Goal: Find contact information: Find contact information

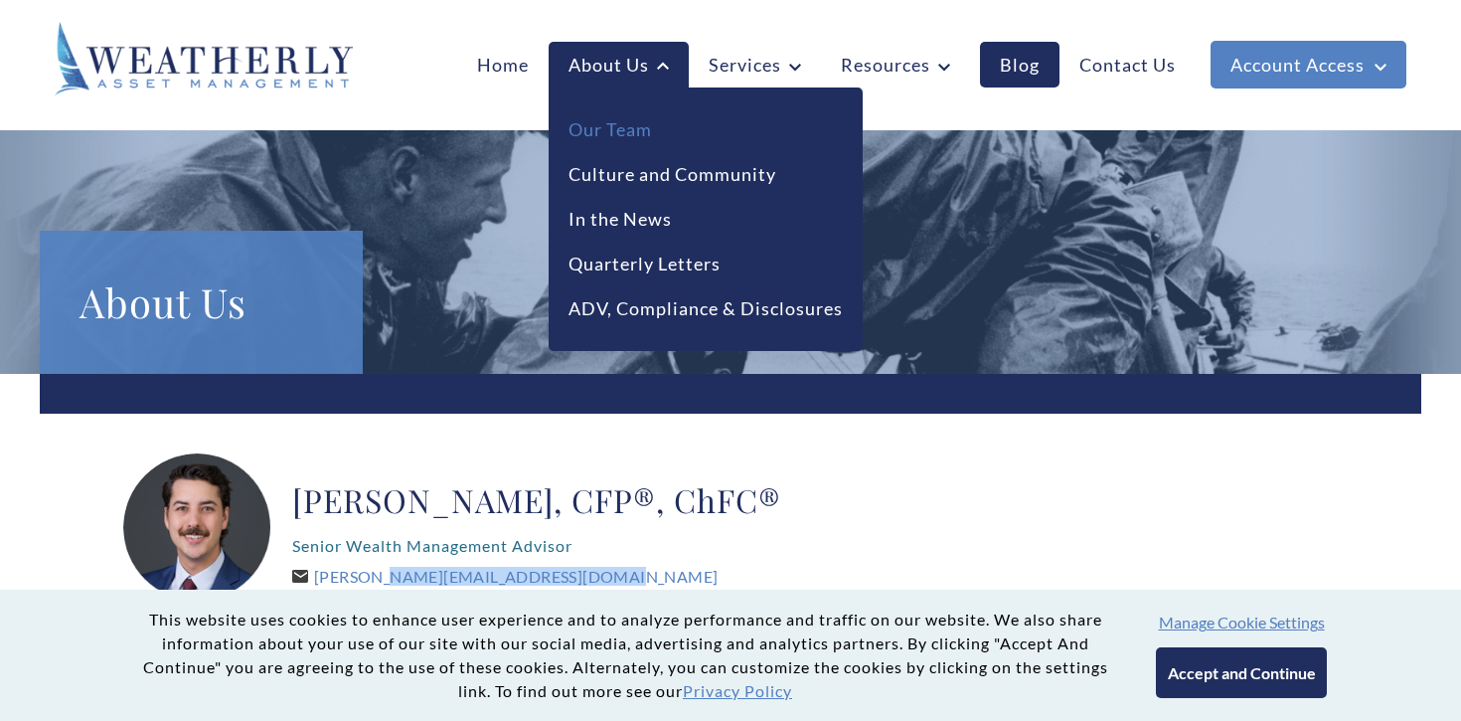
click at [627, 129] on link "Our Team" at bounding box center [610, 129] width 83 height 27
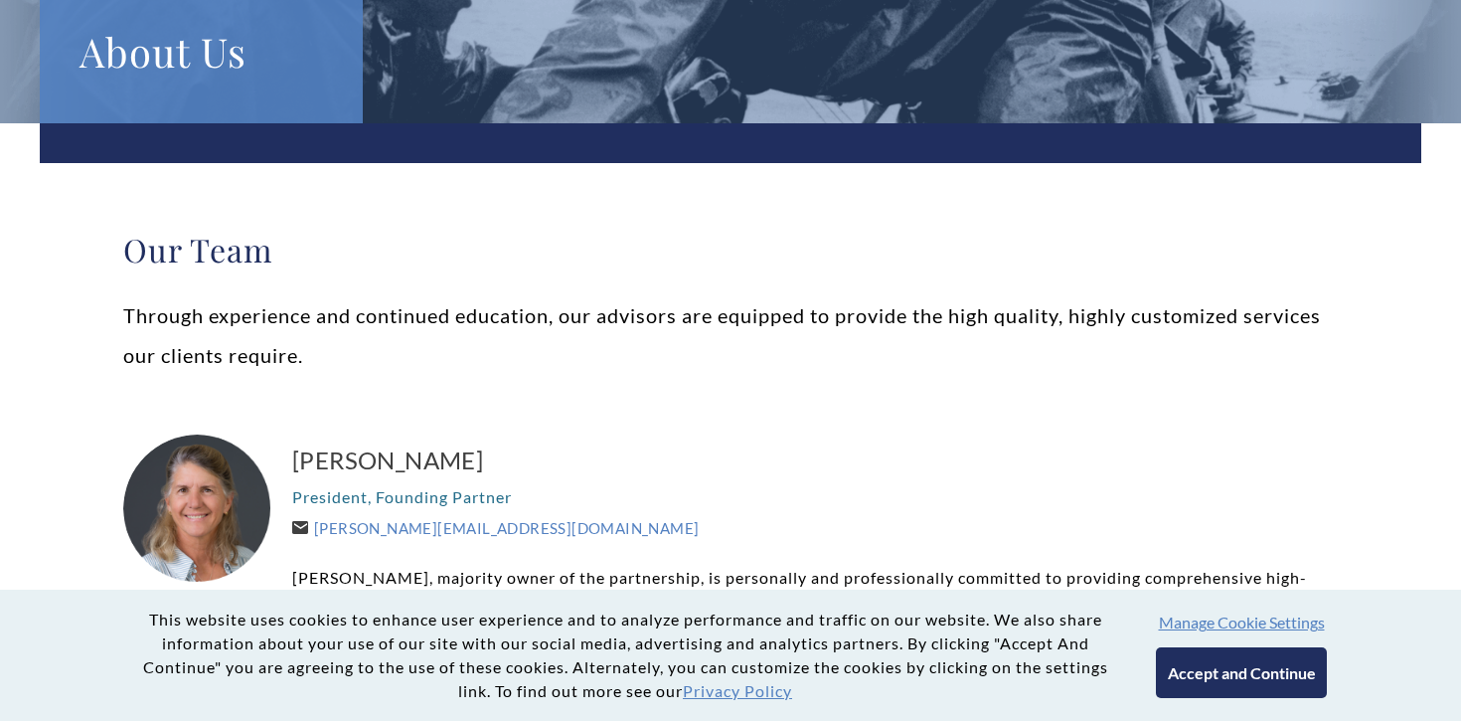
scroll to position [520, 0]
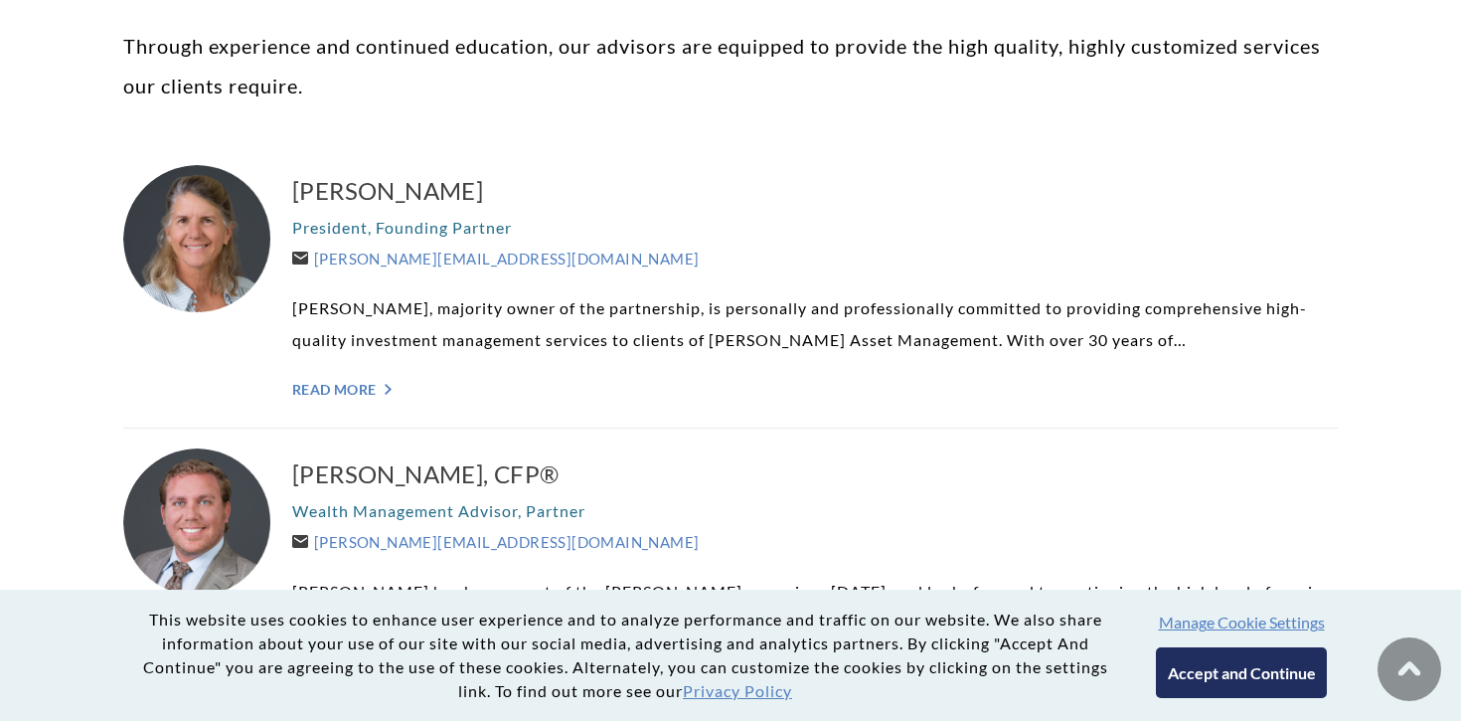
click at [1217, 666] on button "Accept and Continue" at bounding box center [1241, 672] width 170 height 51
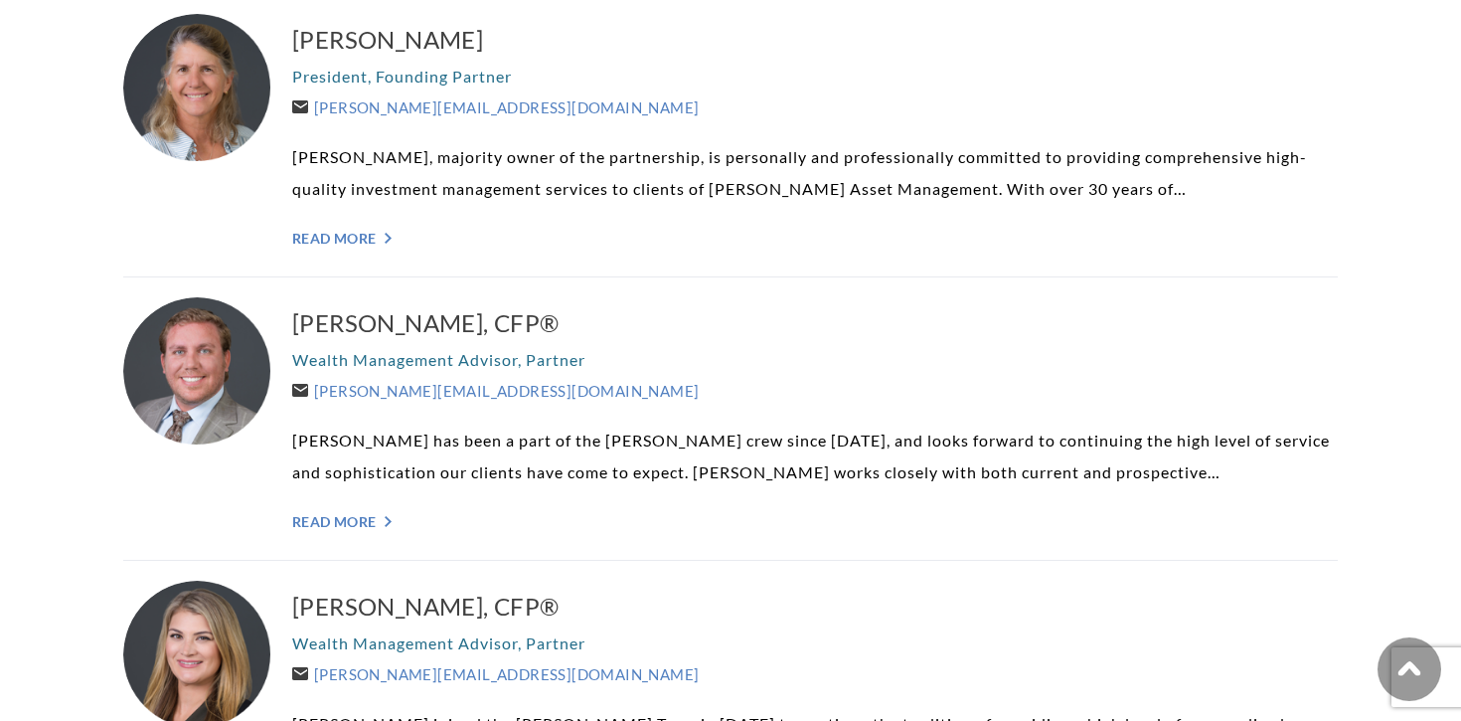
scroll to position [678, 0]
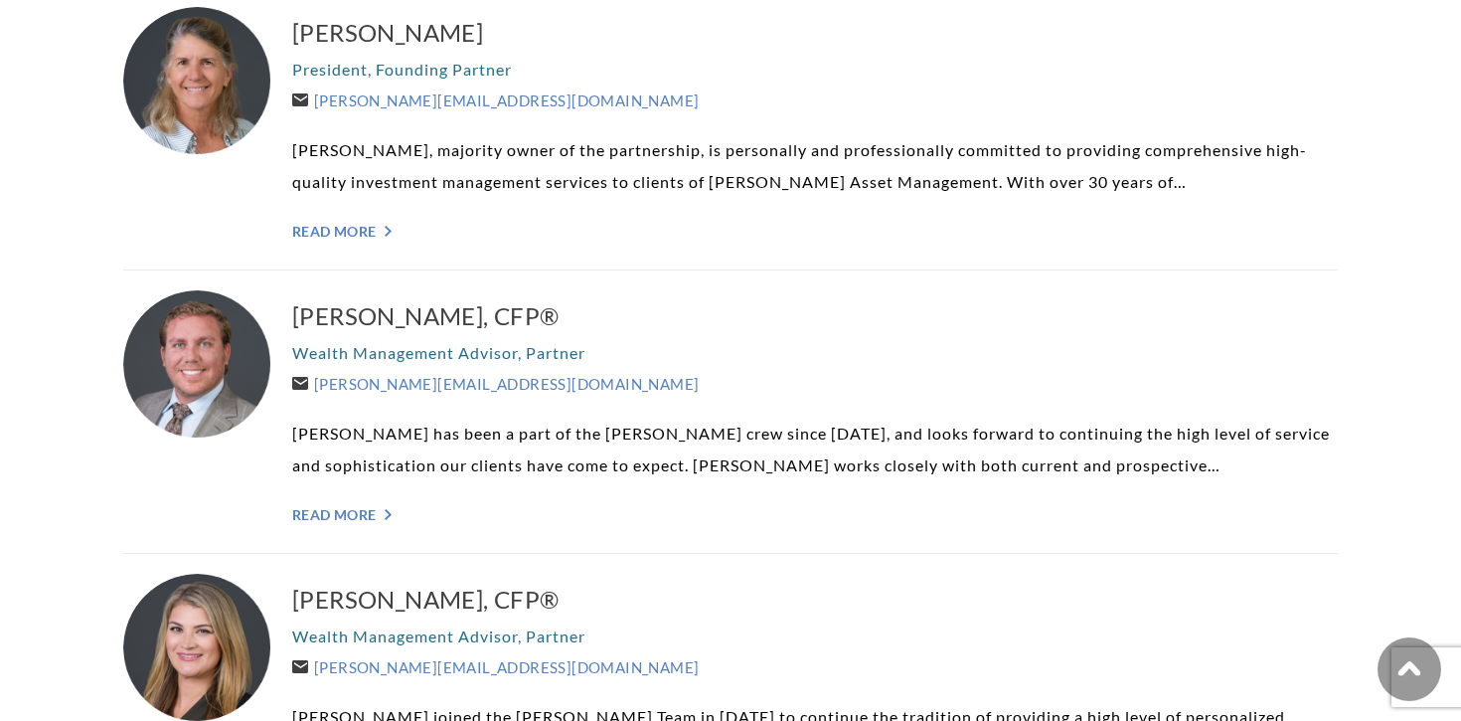
click at [393, 243] on div "Carolyn P. Taylor President, Founding Partner Carolyn@WeatherlyAssetMgt.com Car…" at bounding box center [815, 128] width 1046 height 243
click at [382, 232] on link "Read More ">" at bounding box center [815, 231] width 1046 height 17
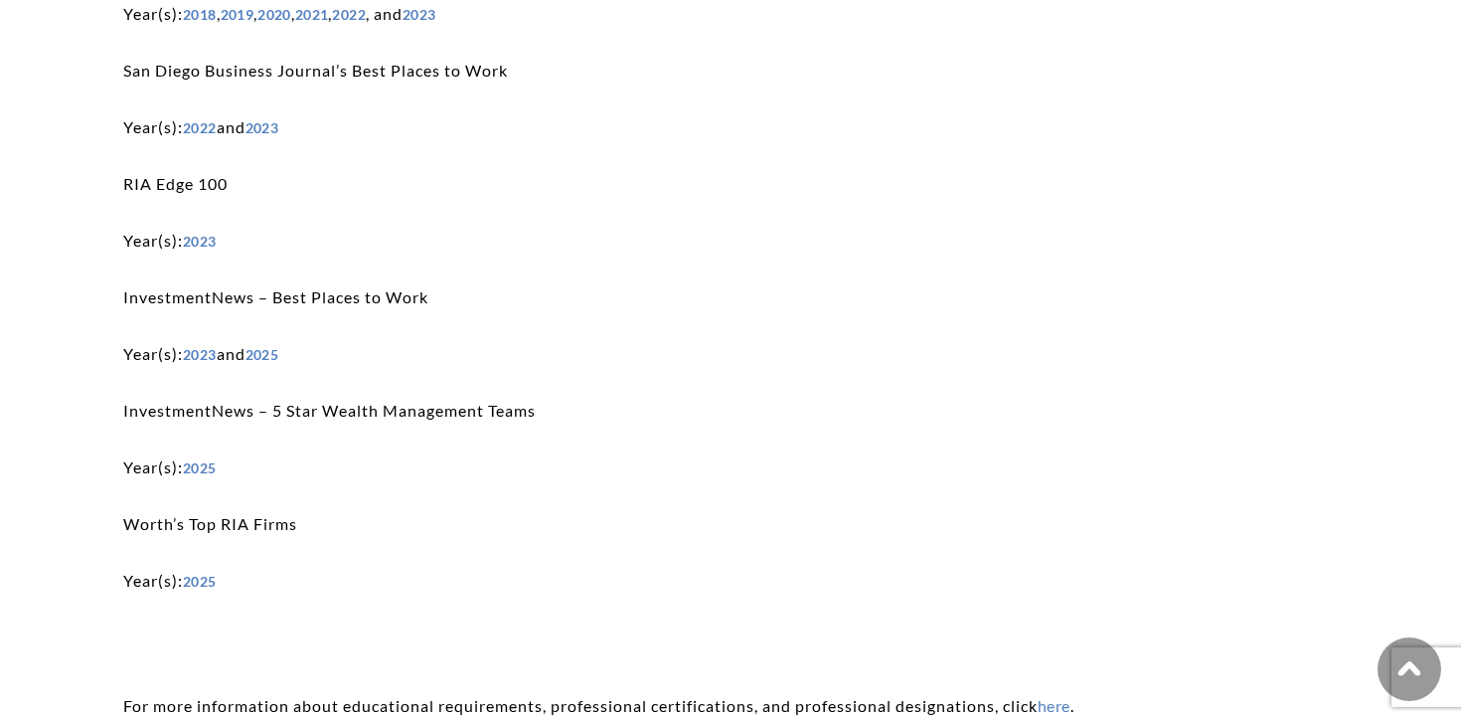
scroll to position [3784, 0]
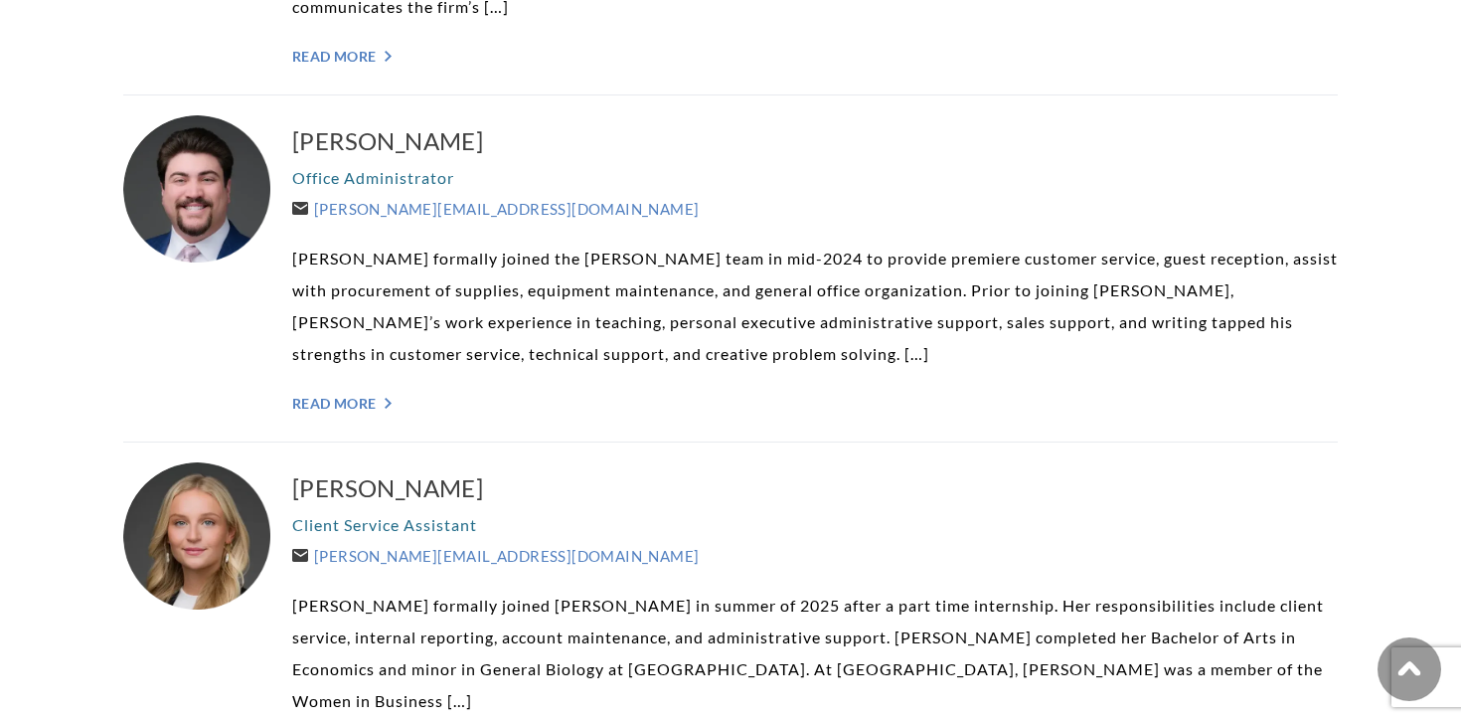
scroll to position [5105, 0]
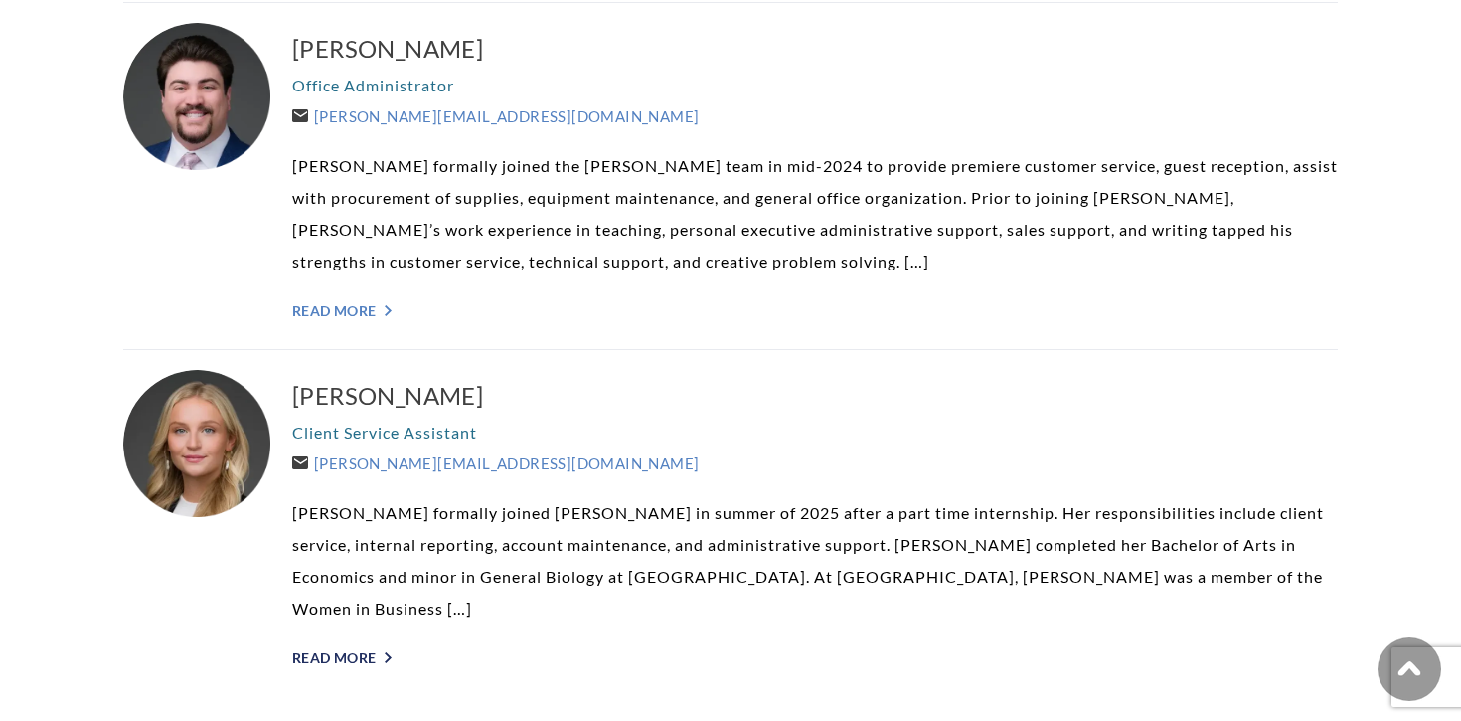
click at [354, 649] on link "Read More ">" at bounding box center [815, 657] width 1046 height 17
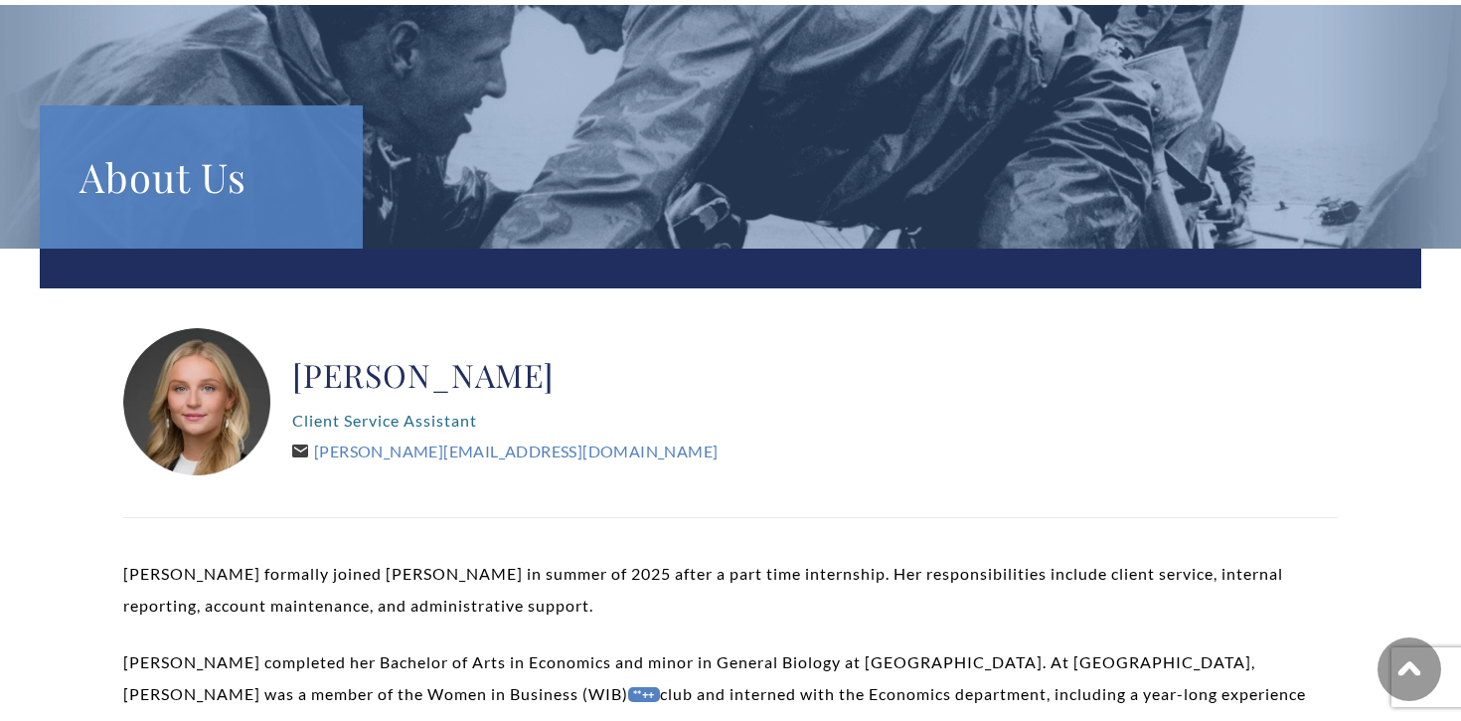
scroll to position [123, 0]
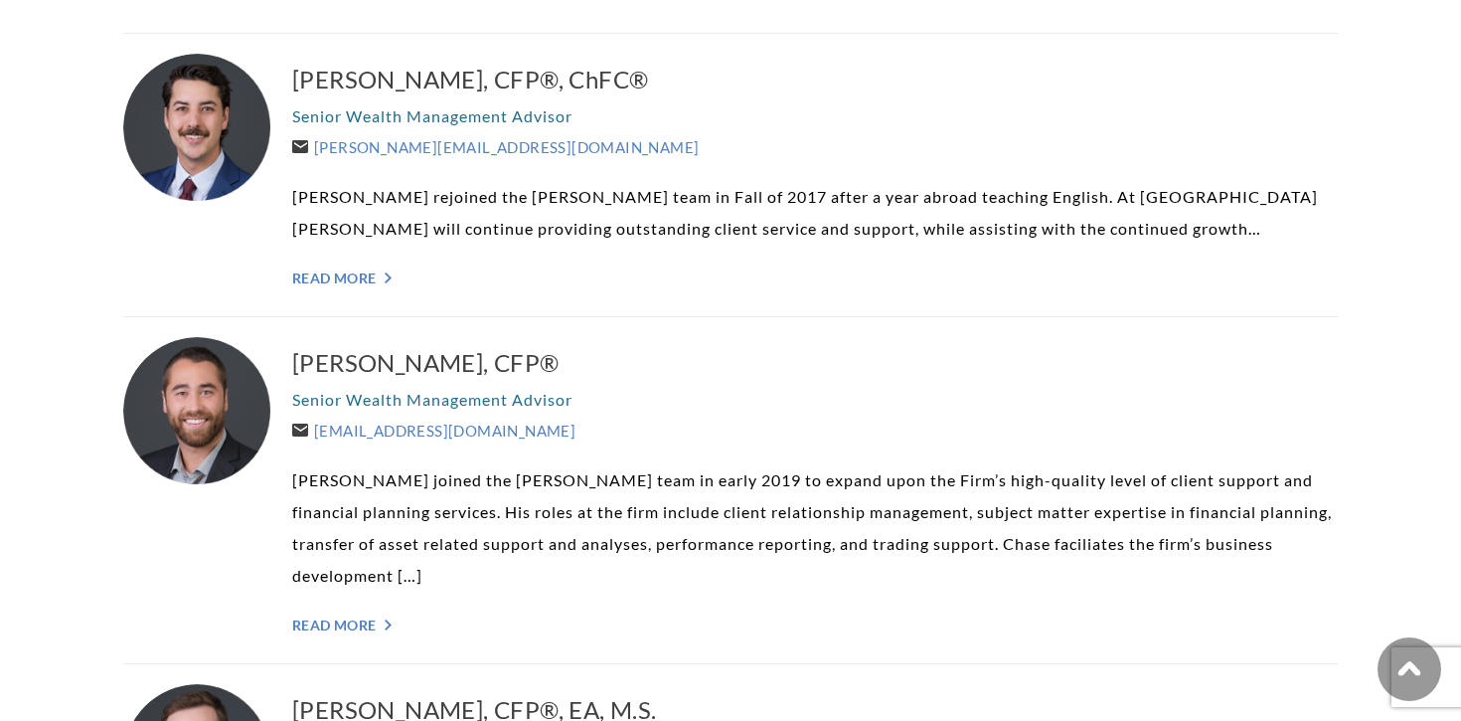
scroll to position [1877, 0]
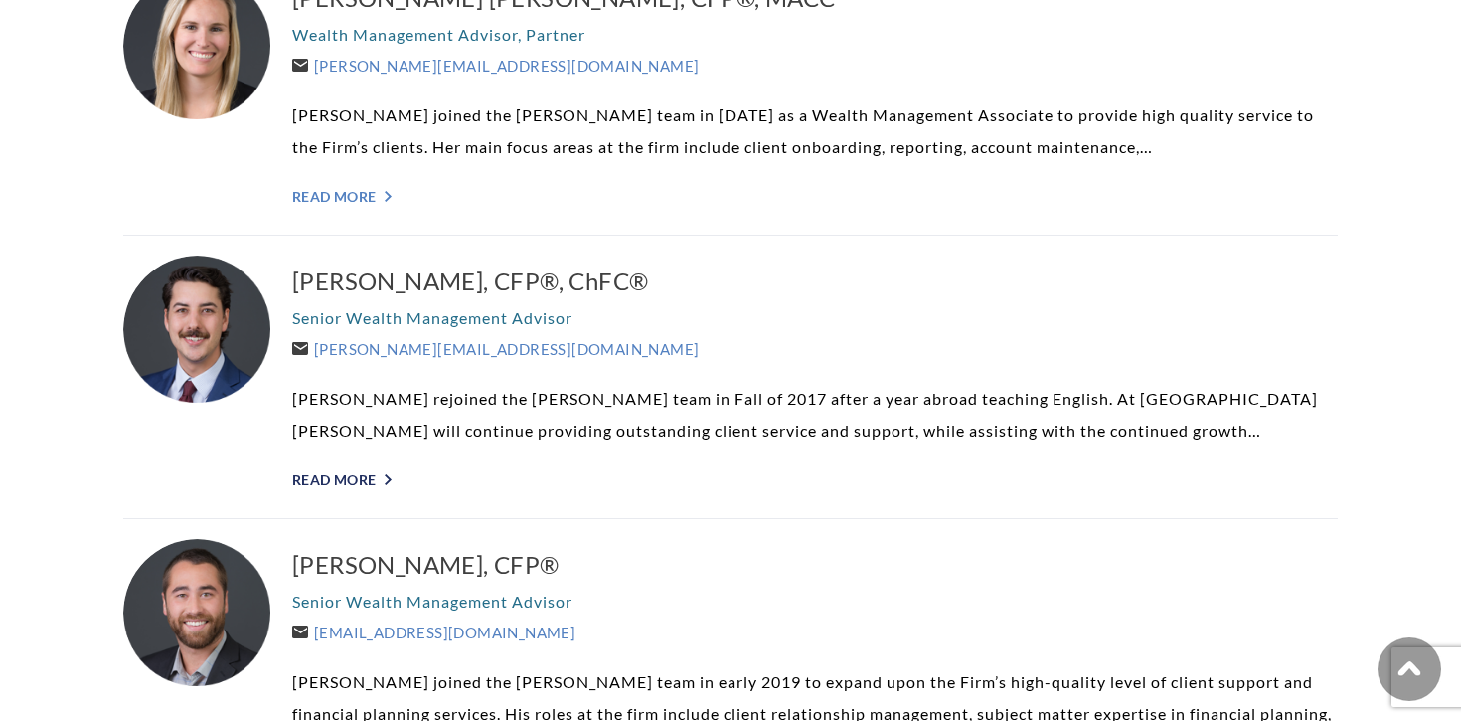
click at [373, 477] on link "Read More ">" at bounding box center [815, 479] width 1046 height 17
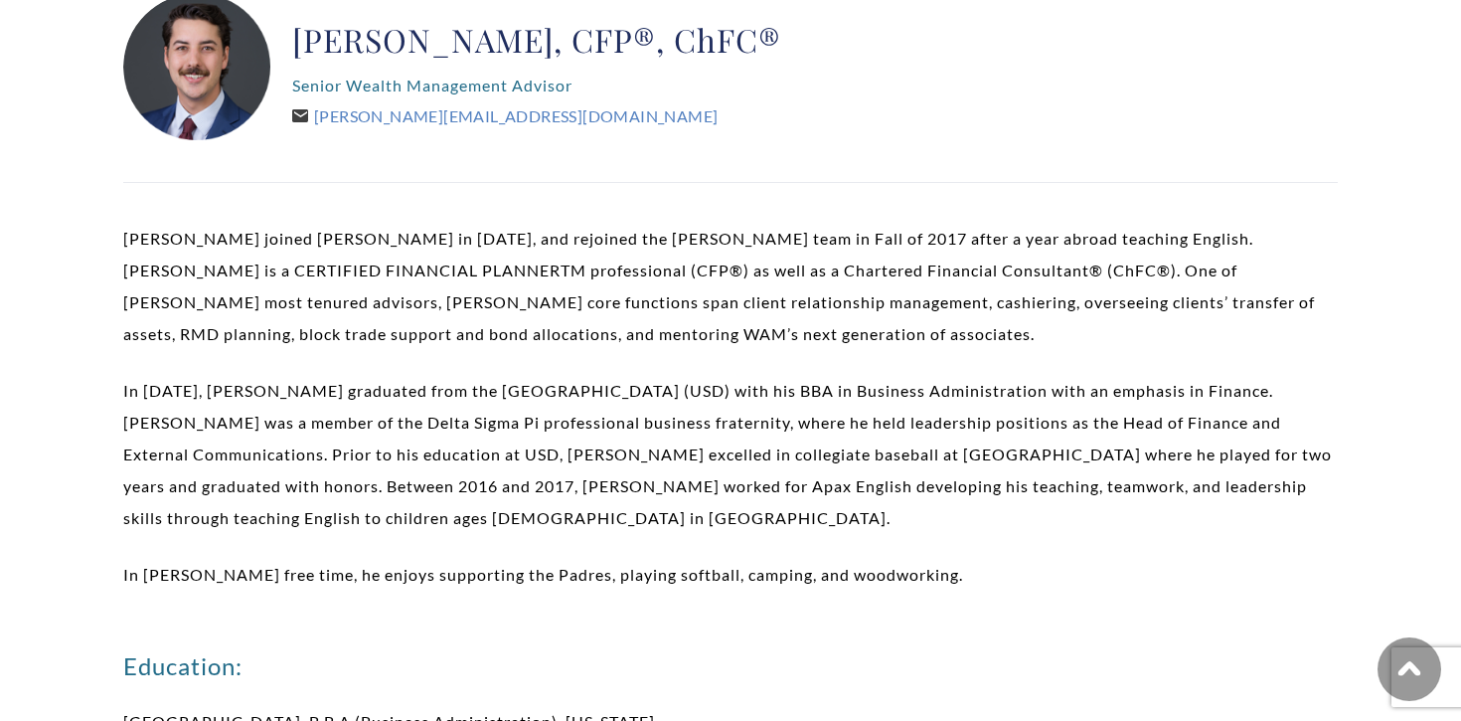
scroll to position [374, 0]
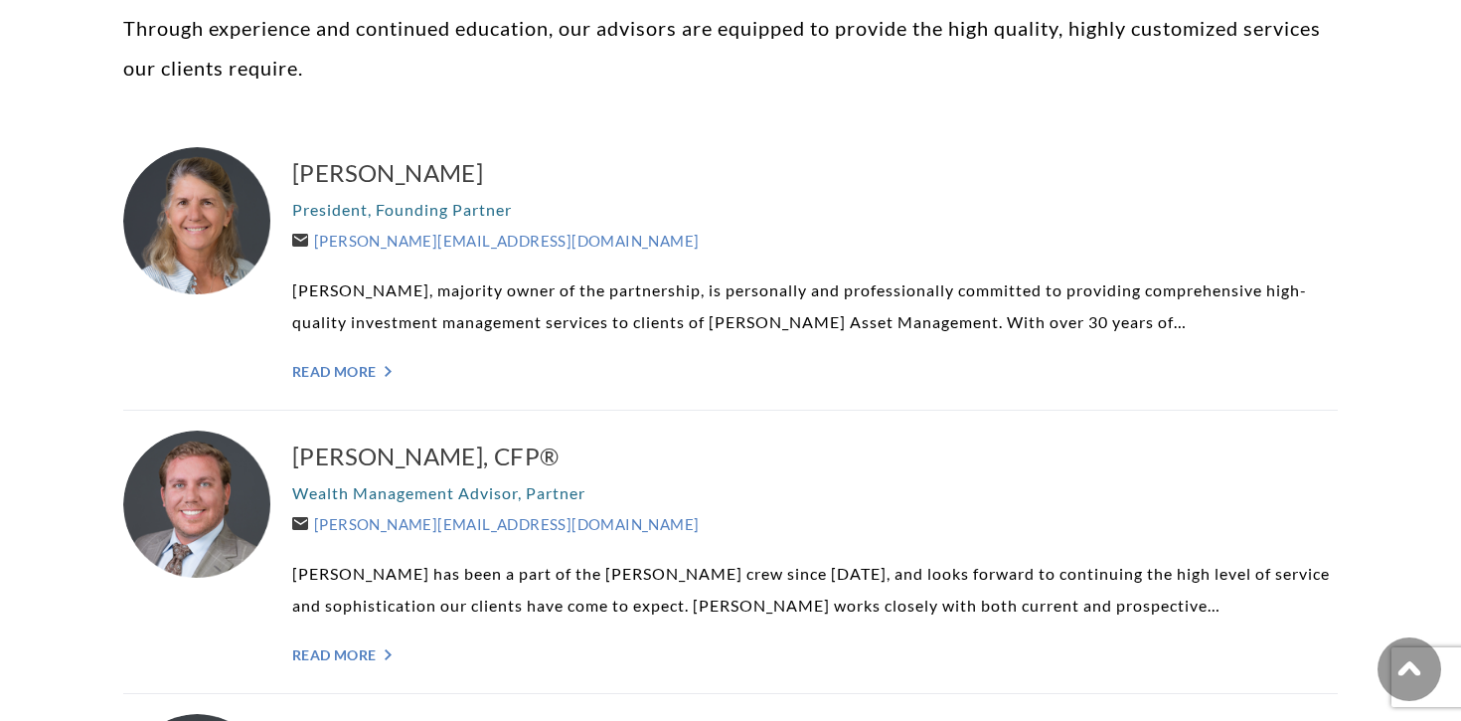
scroll to position [526, 0]
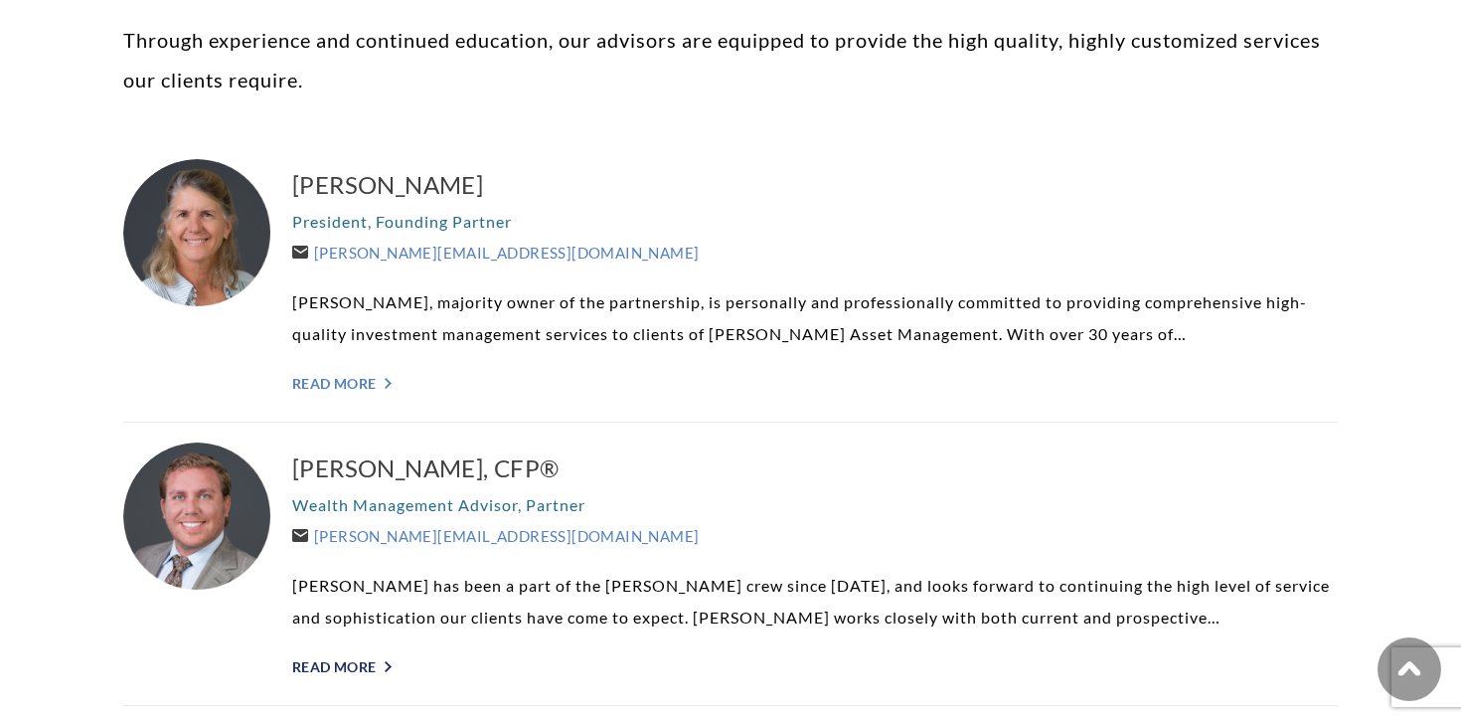
click at [370, 669] on link "Read More ">" at bounding box center [815, 666] width 1046 height 17
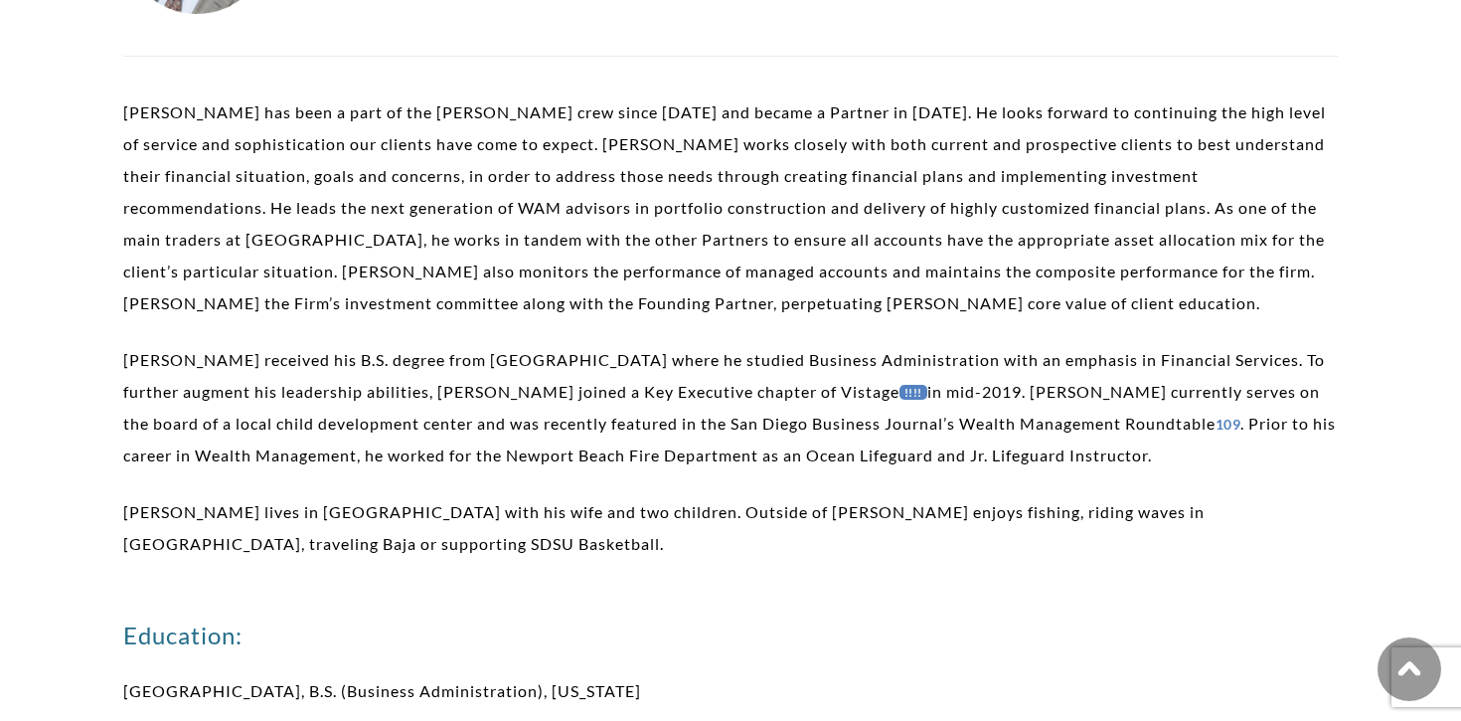
scroll to position [590, 0]
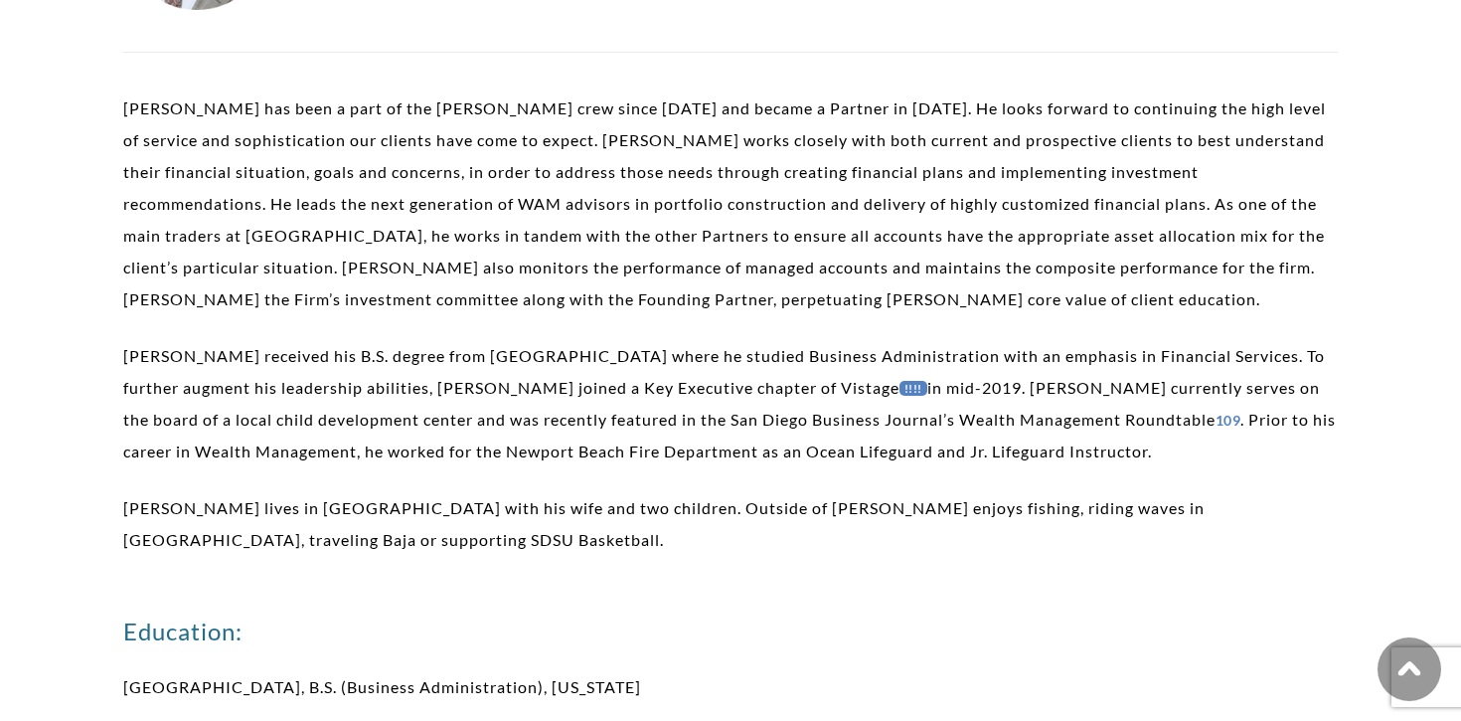
click at [444, 401] on p "[PERSON_NAME] received his B.S. degree from [GEOGRAPHIC_DATA] where he studied …" at bounding box center [730, 403] width 1215 height 127
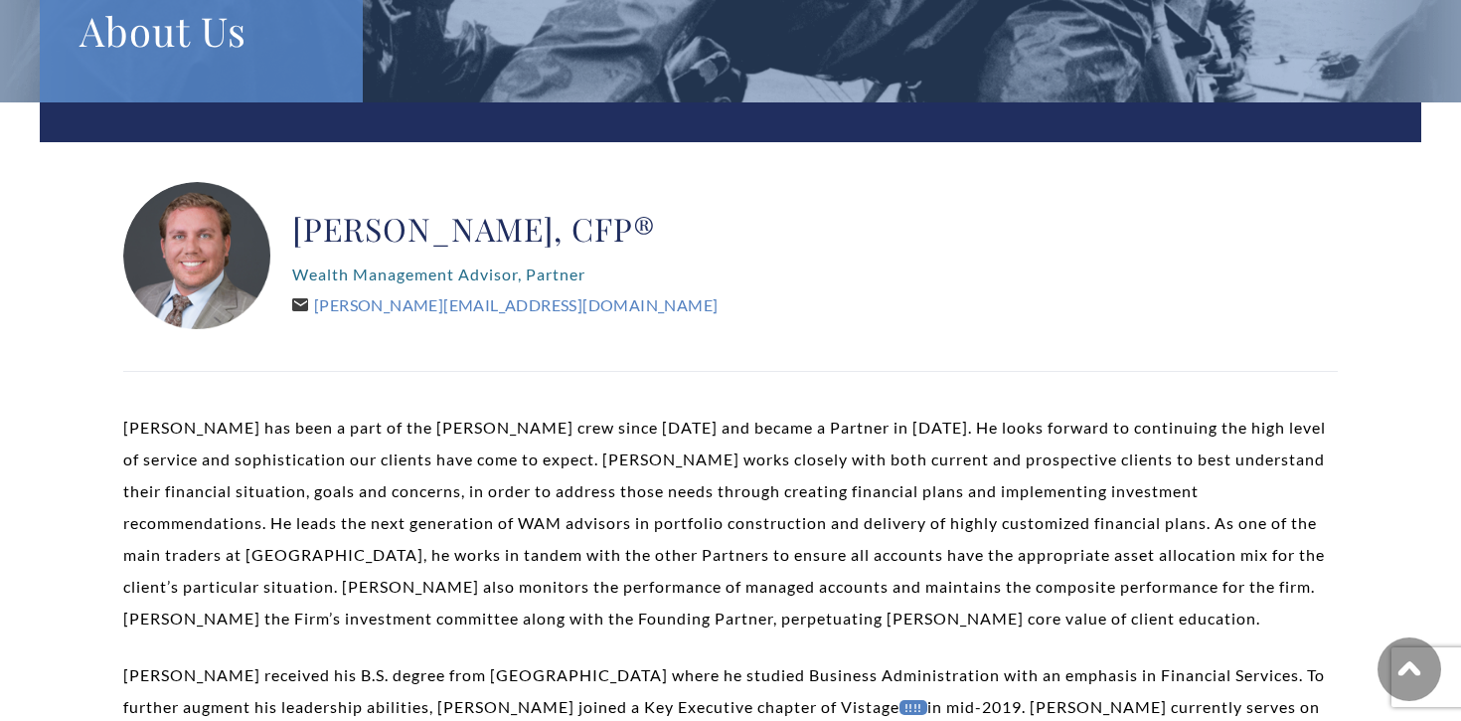
scroll to position [139, 0]
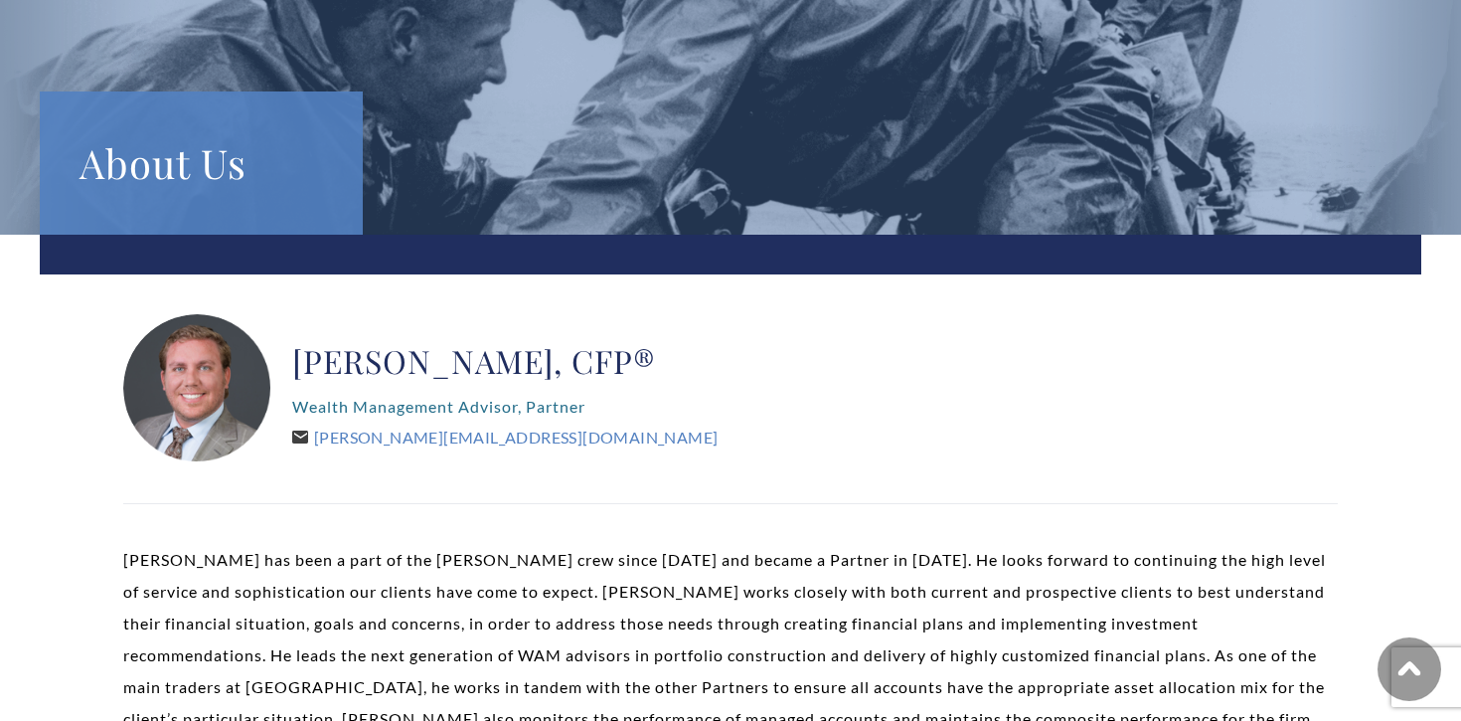
click at [412, 357] on h2 "[PERSON_NAME], CFP®" at bounding box center [504, 361] width 425 height 40
click at [509, 357] on h2 "[PERSON_NAME], CFP®" at bounding box center [504, 361] width 425 height 40
drag, startPoint x: 542, startPoint y: 360, endPoint x: 298, endPoint y: 366, distance: 243.6
click at [298, 366] on h2 "[PERSON_NAME], CFP®" at bounding box center [504, 361] width 425 height 40
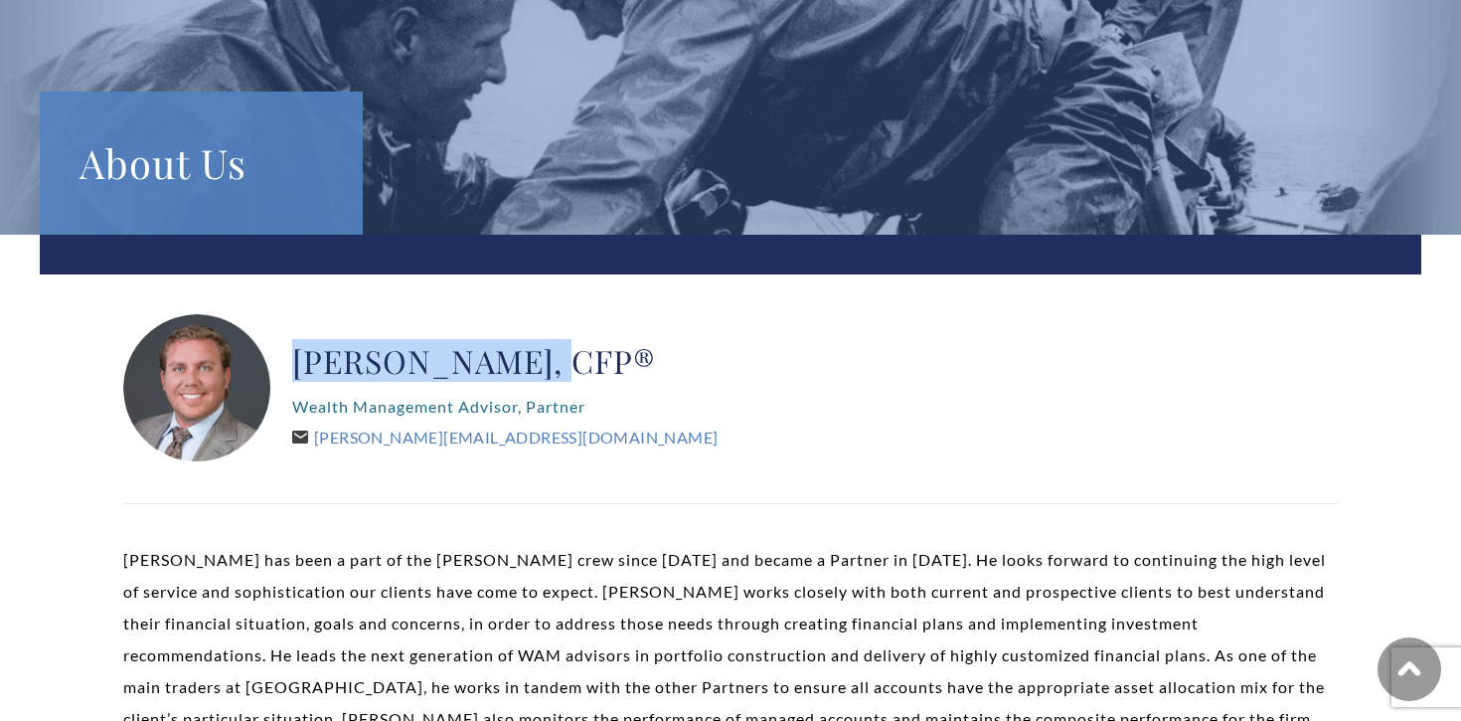
copy h2 "[PERSON_NAME]"
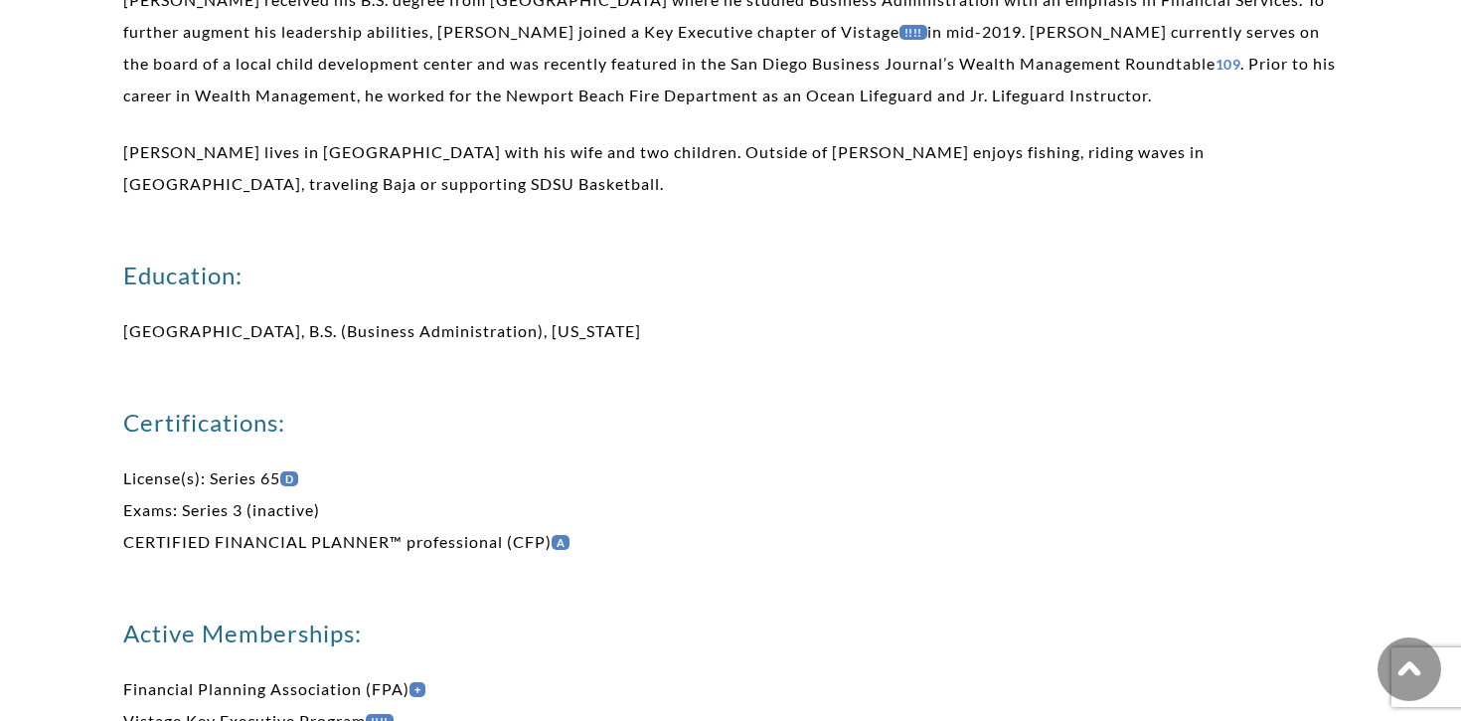
scroll to position [245, 0]
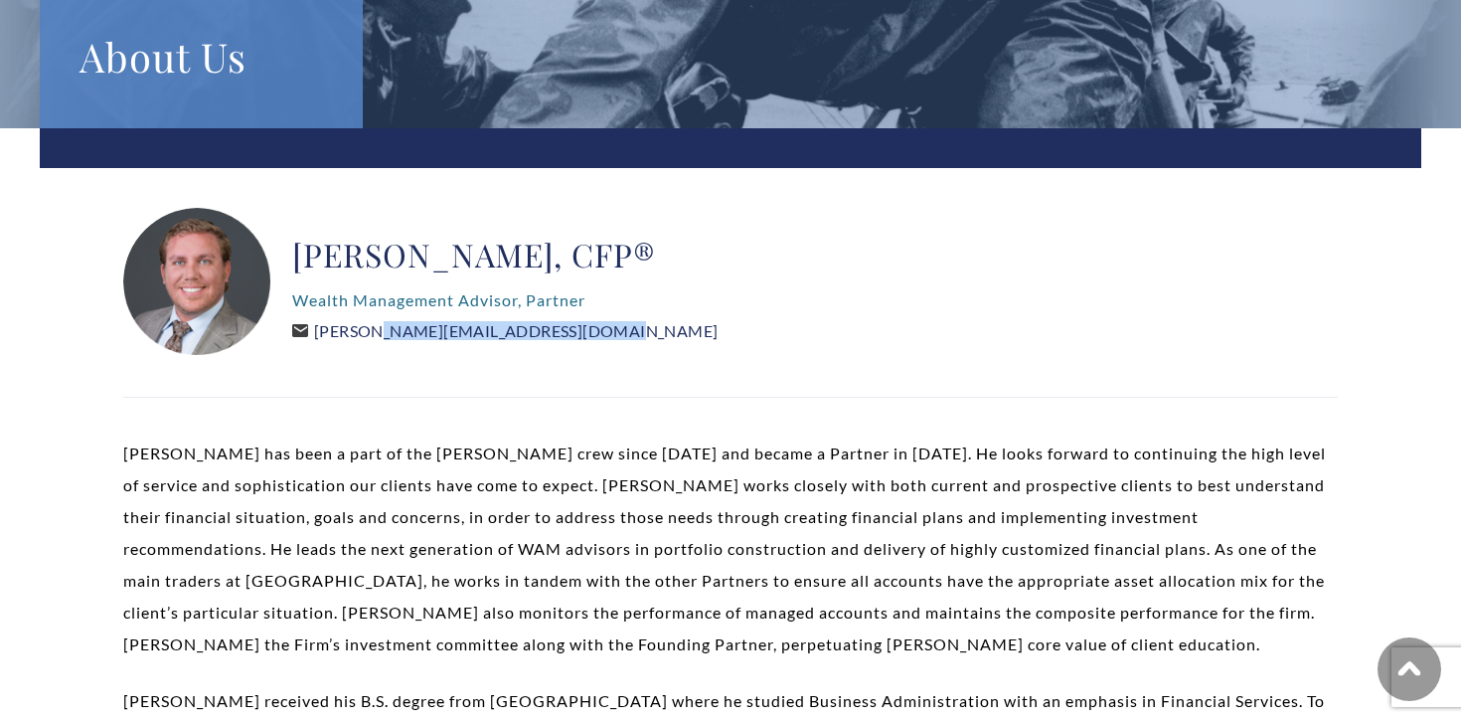
drag, startPoint x: 568, startPoint y: 334, endPoint x: 319, endPoint y: 331, distance: 248.5
click at [318, 331] on div "[PERSON_NAME], CFP® Wealth Management Advisor, Partner [PERSON_NAME][EMAIL_ADDR…" at bounding box center [504, 282] width 425 height 149
copy link "[PERSON_NAME][EMAIL_ADDRESS][DOMAIN_NAME]"
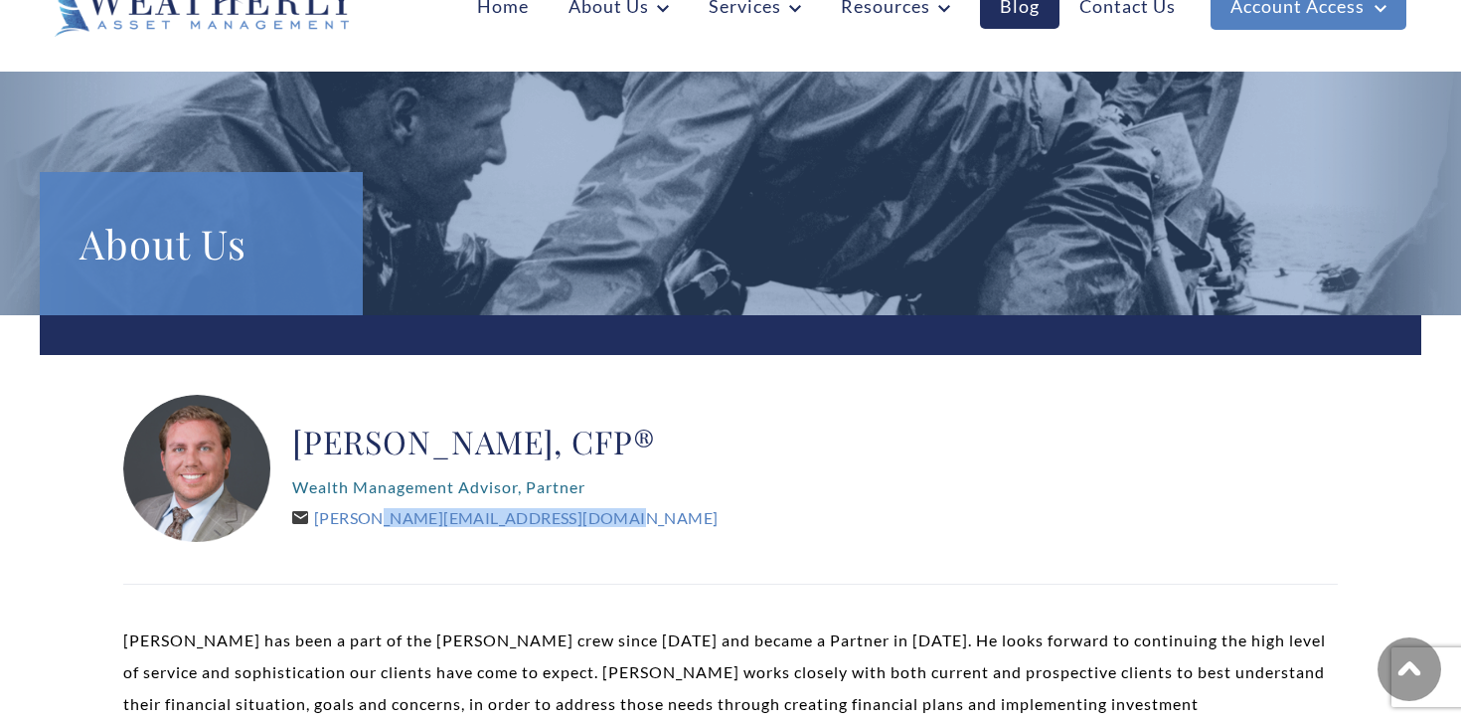
scroll to position [0, 0]
